Goal: Transaction & Acquisition: Subscribe to service/newsletter

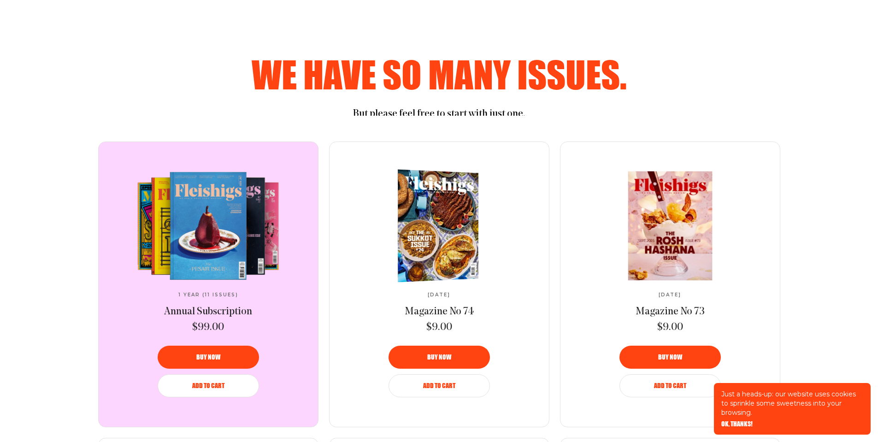
scroll to position [492, 0]
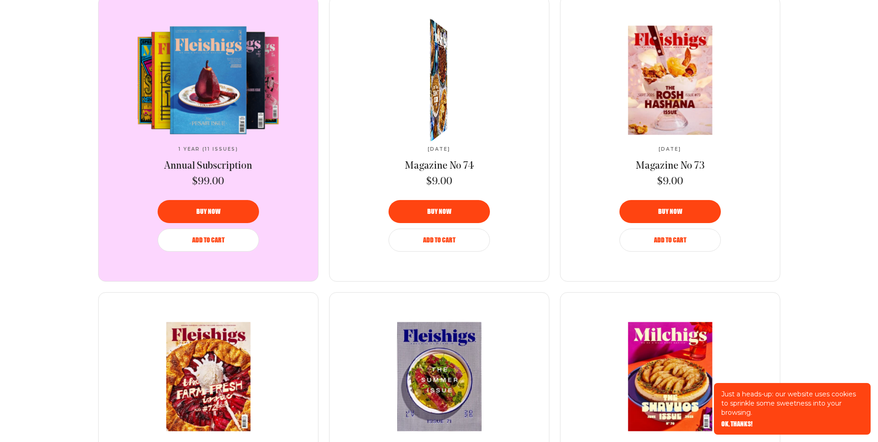
scroll to position [430, 0]
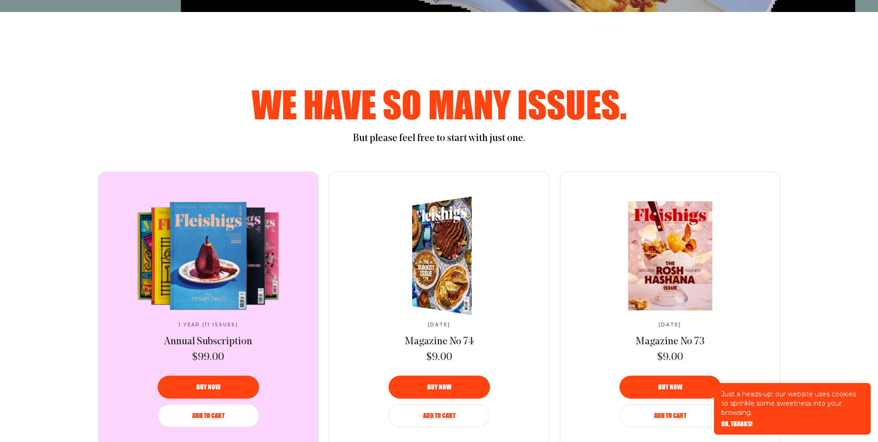
click at [448, 230] on img at bounding box center [447, 256] width 110 height 128
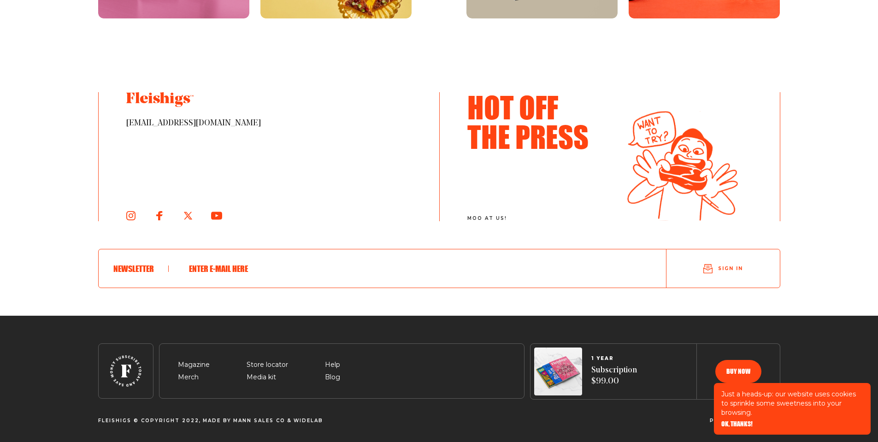
scroll to position [1730, 0]
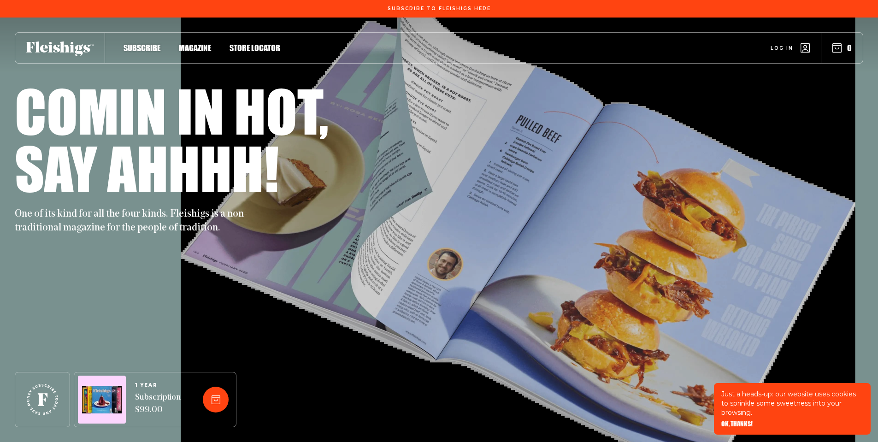
click at [270, 386] on div "1 YEAR Subscription $99.00" at bounding box center [439, 399] width 848 height 55
click at [349, 338] on div "Comin in hot, Say ahhhh! One of its kind for all the four kinds. Fleishigs is a…" at bounding box center [439, 230] width 848 height 424
